Goal: Task Accomplishment & Management: Use online tool/utility

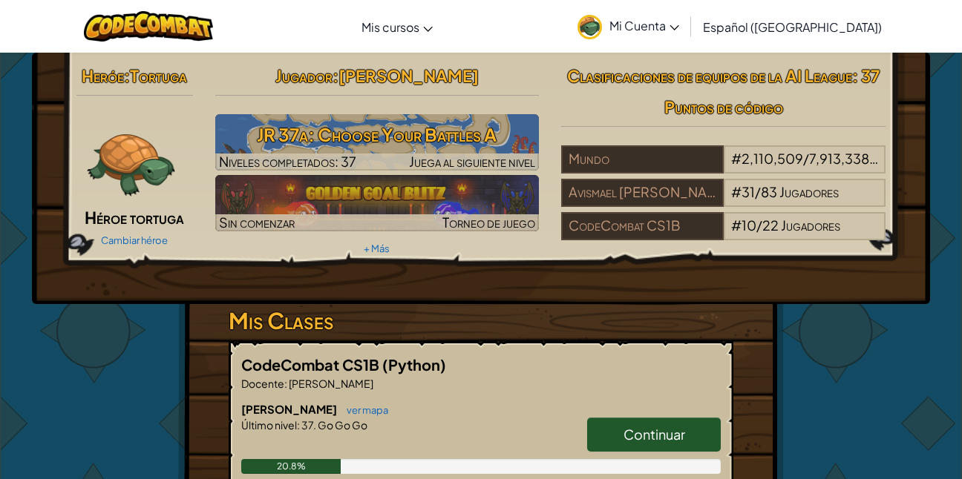
scroll to position [1, 0]
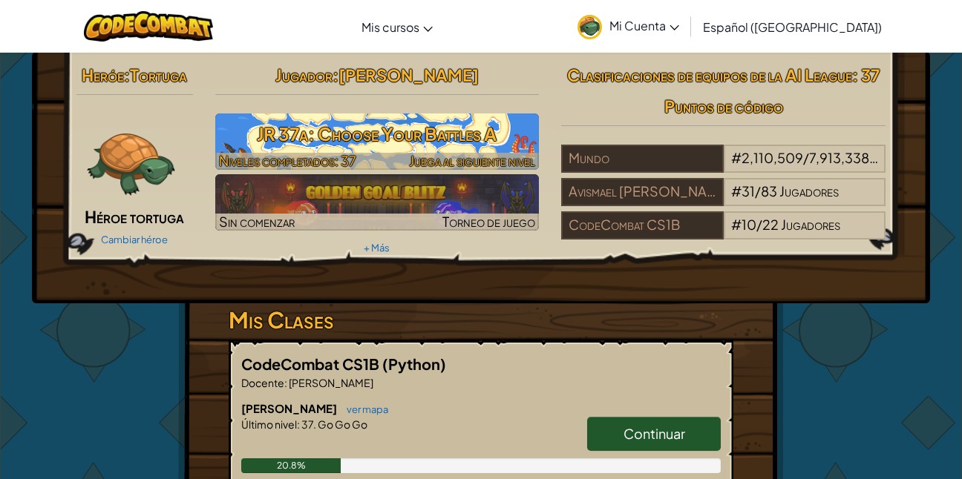
click at [393, 129] on h3 "JR 37a: Choose Your Battles A" at bounding box center [377, 133] width 324 height 33
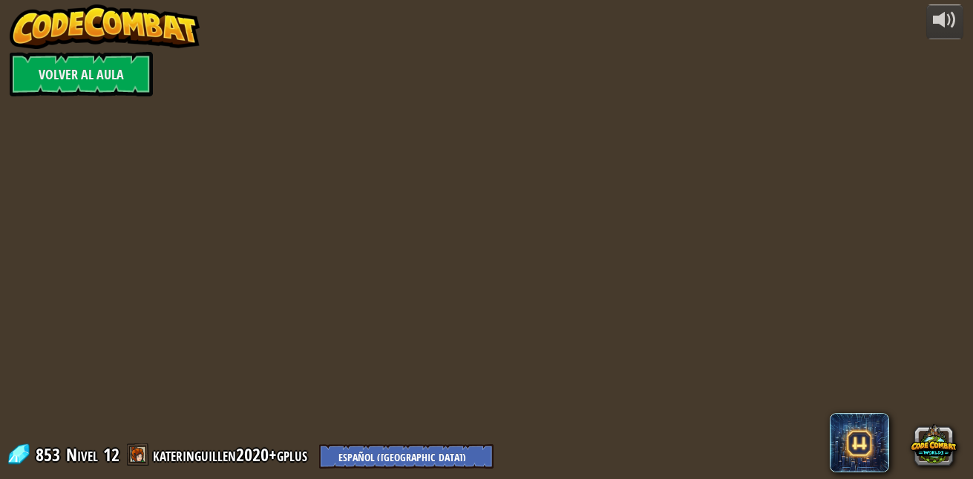
select select "es-419"
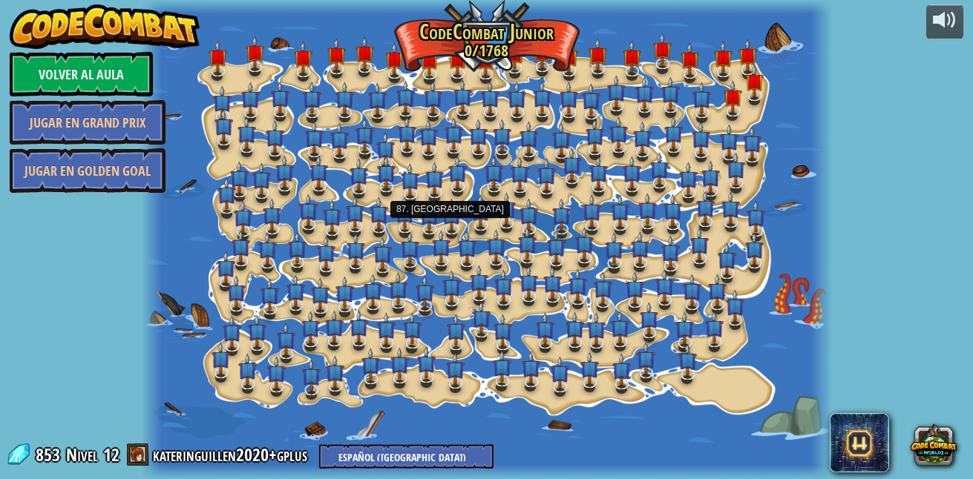
select select "es-419"
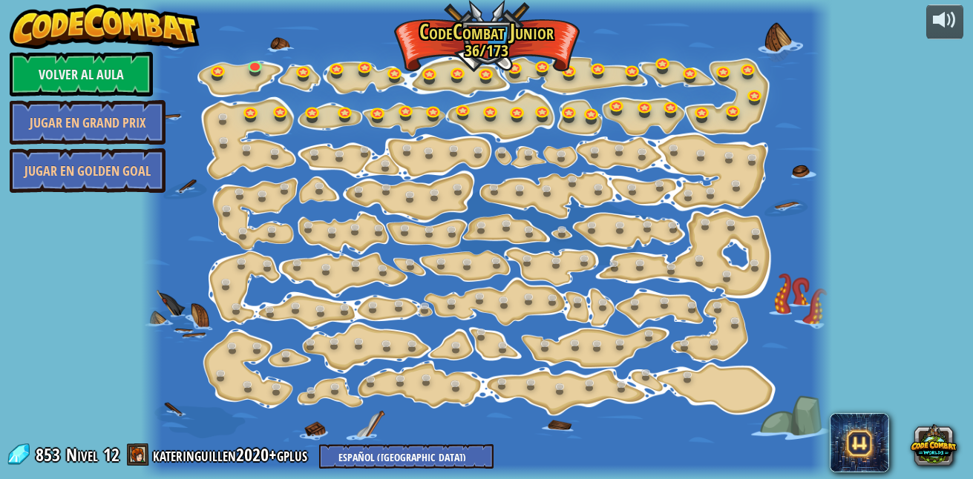
select select "es-419"
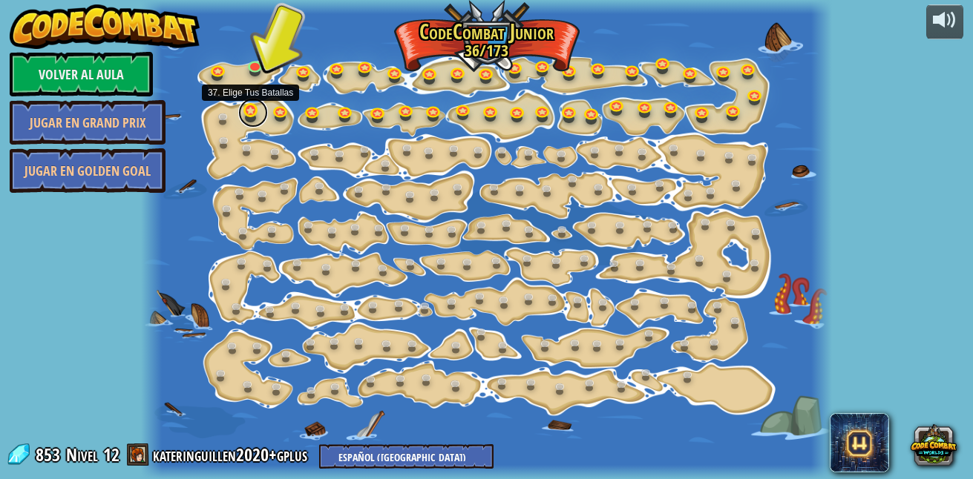
click at [250, 112] on link at bounding box center [253, 113] width 30 height 30
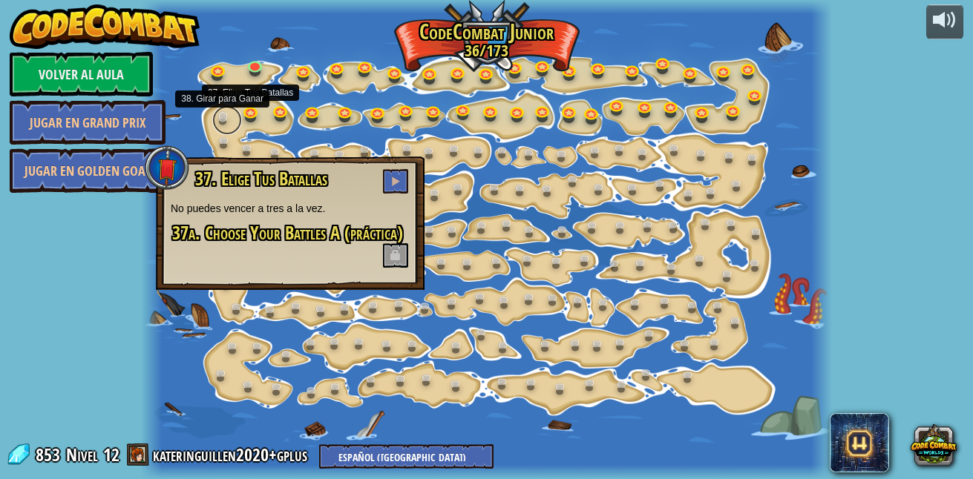
click at [219, 114] on link at bounding box center [227, 120] width 30 height 30
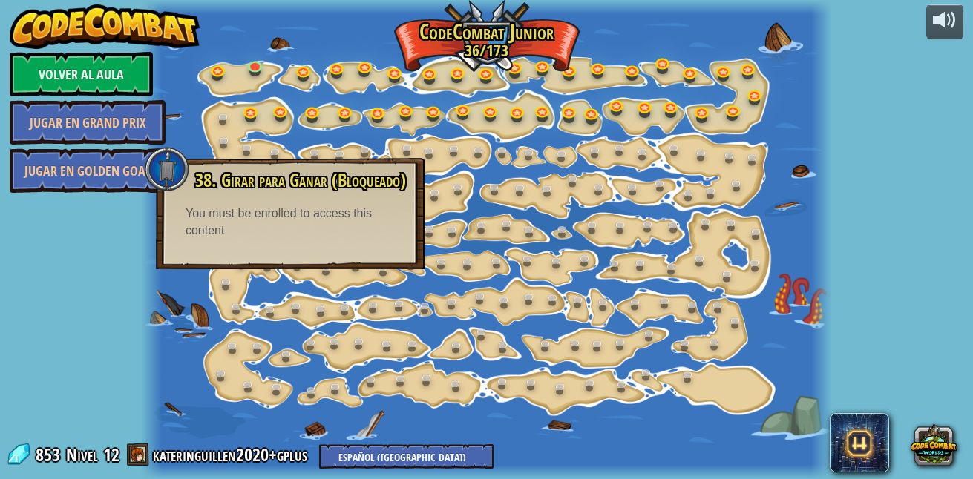
click at [430, 180] on div at bounding box center [486, 239] width 691 height 479
